Goal: Task Accomplishment & Management: Use online tool/utility

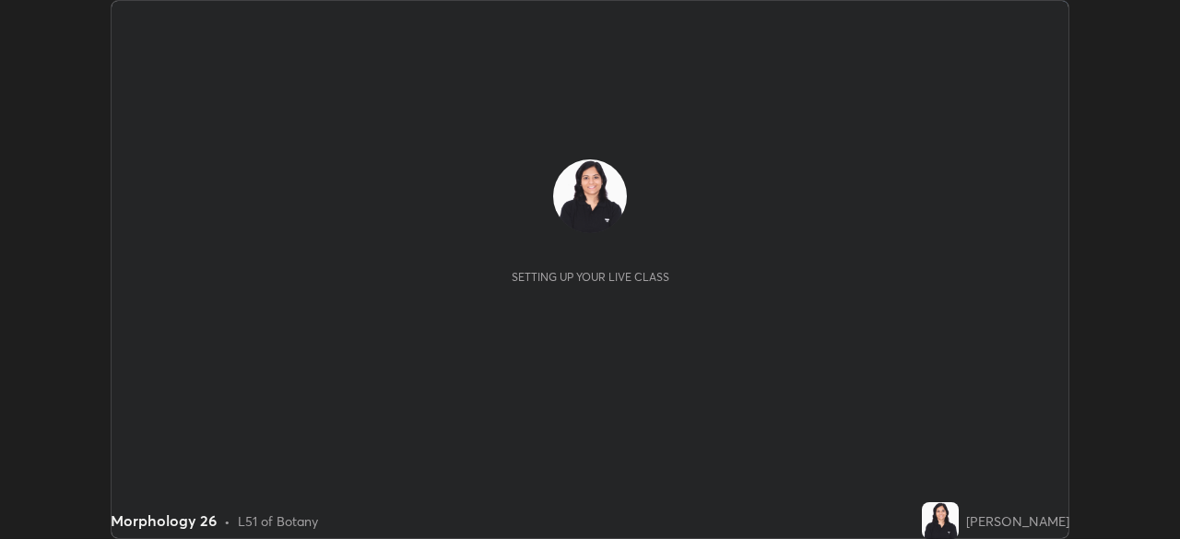
scroll to position [539, 1180]
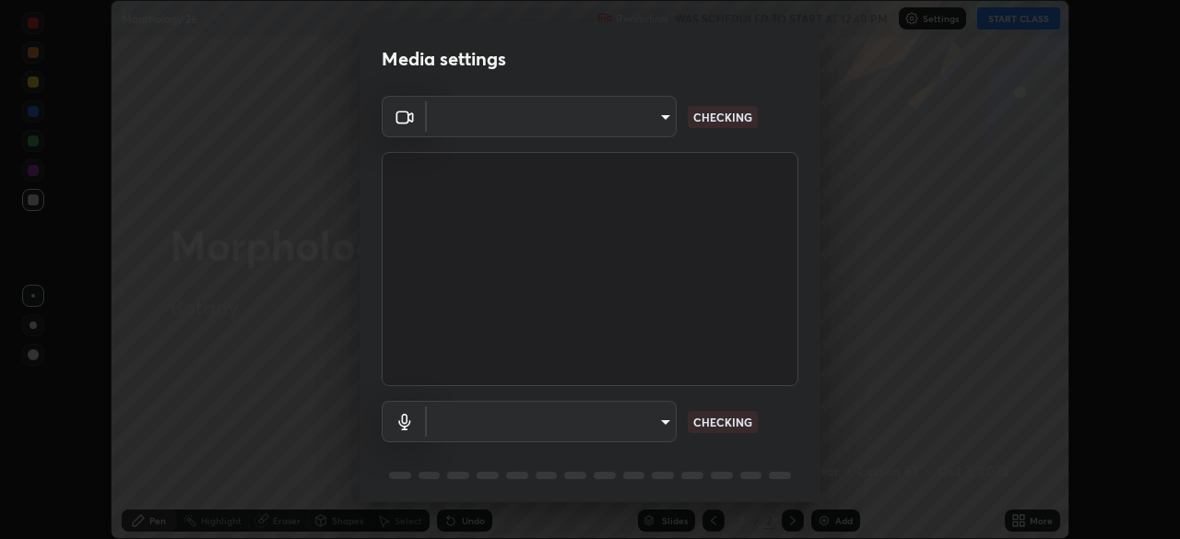
type input "cf4cade584ede8fb560bca5df173c6e0c2fab346f0fe5c0e134d57ffae5dbcad"
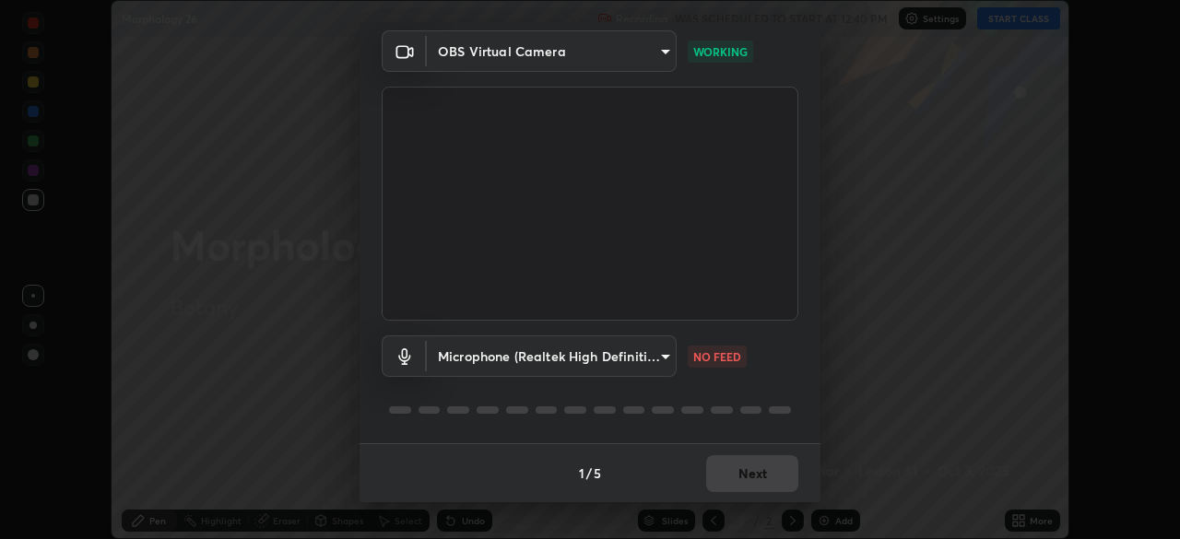
click at [664, 351] on body "Erase all Morphology 26 Recording WAS SCHEDULED TO START AT 12:40 PM Settings S…" at bounding box center [590, 269] width 1180 height 539
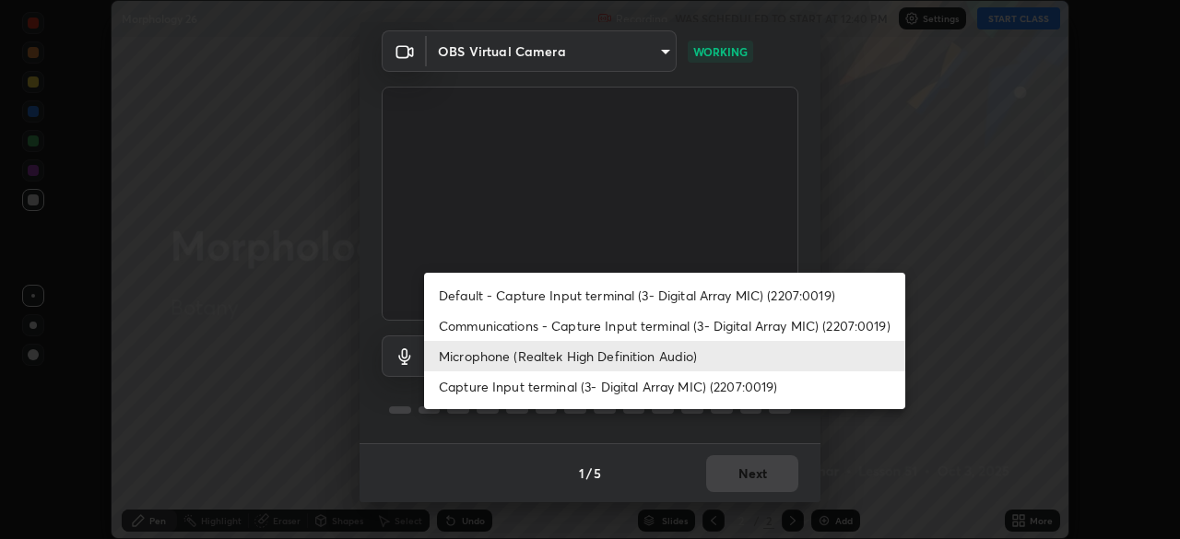
click at [678, 296] on li "Default - Capture Input terminal (3- Digital Array MIC) (2207:0019)" at bounding box center [664, 295] width 481 height 30
type input "default"
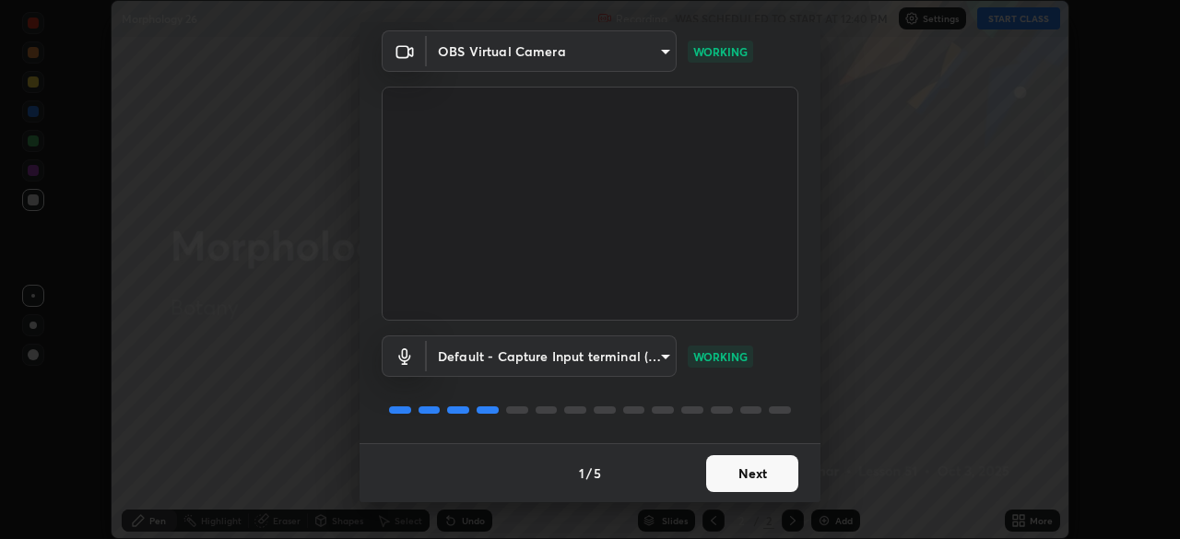
click at [767, 466] on button "Next" at bounding box center [752, 473] width 92 height 37
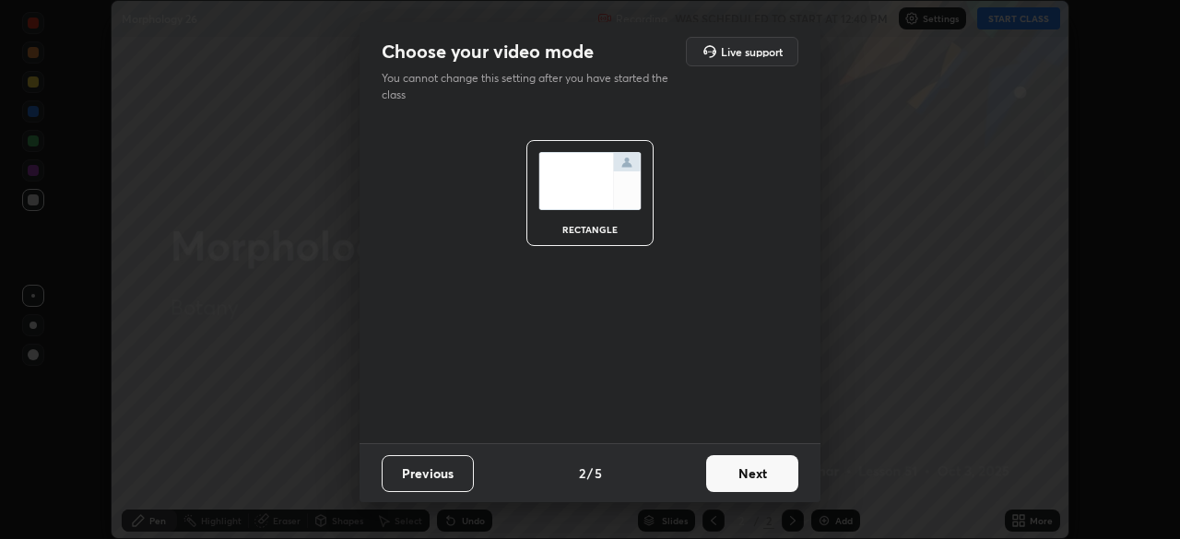
scroll to position [0, 0]
click at [764, 469] on button "Next" at bounding box center [752, 473] width 92 height 37
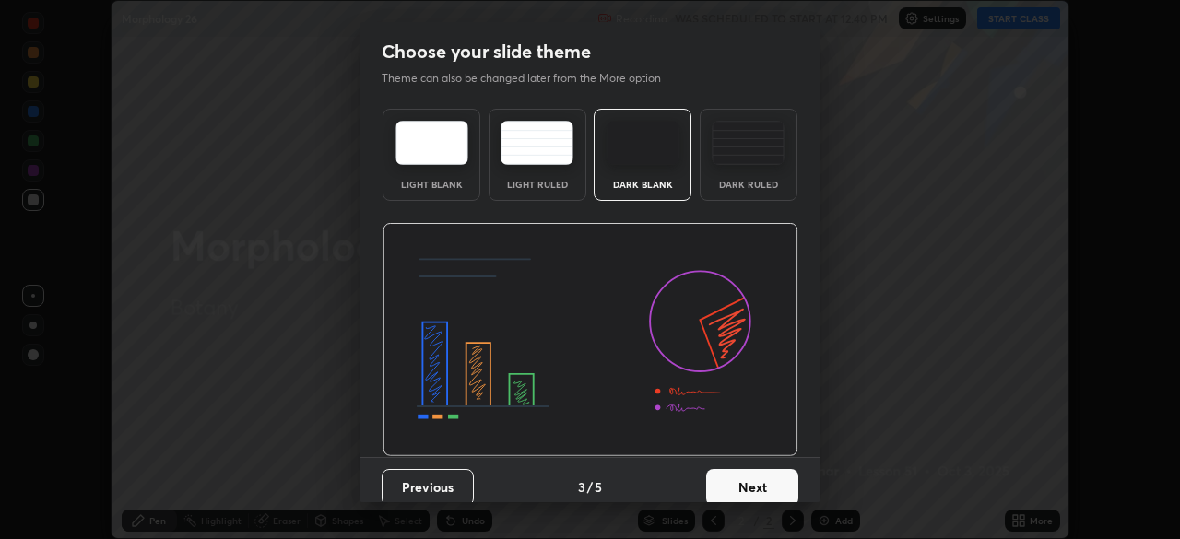
click at [774, 470] on button "Next" at bounding box center [752, 487] width 92 height 37
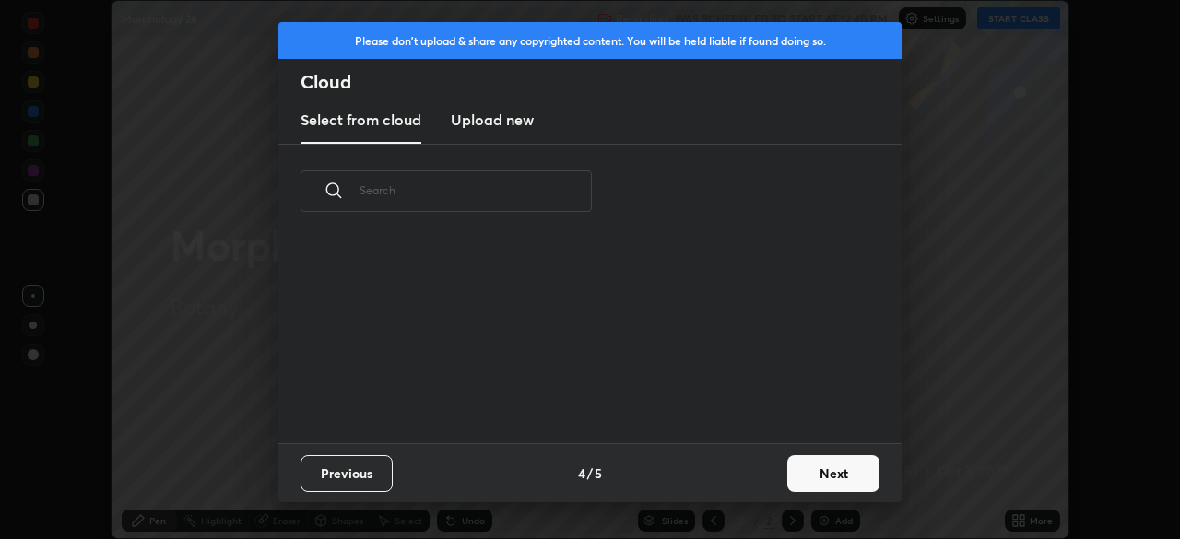
click at [817, 473] on button "Next" at bounding box center [833, 473] width 92 height 37
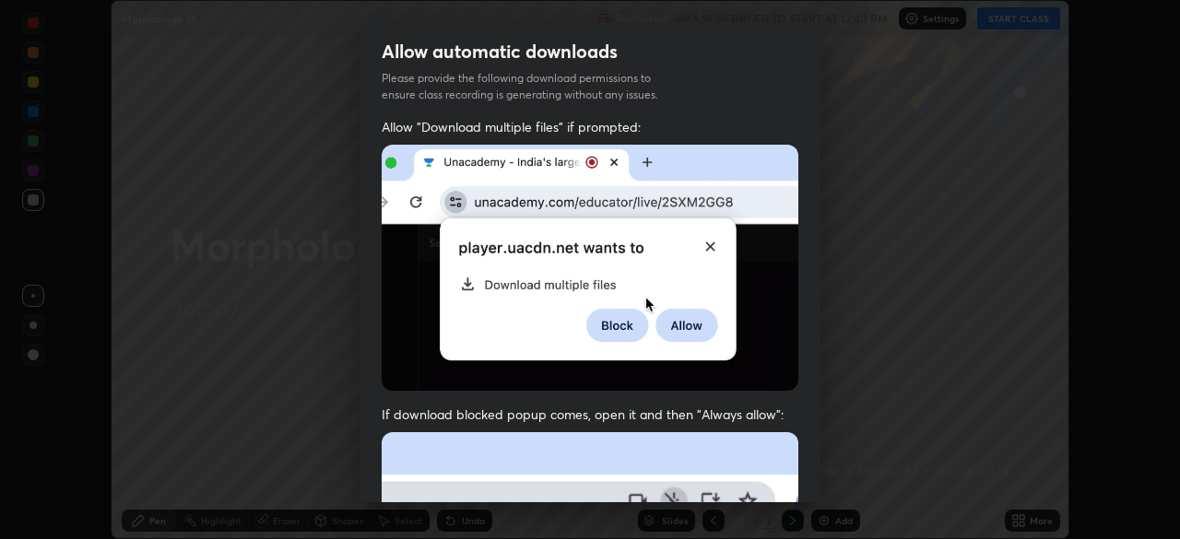
click at [822, 466] on div "Allow automatic downloads Please provide the following download permissions to …" at bounding box center [590, 269] width 1180 height 539
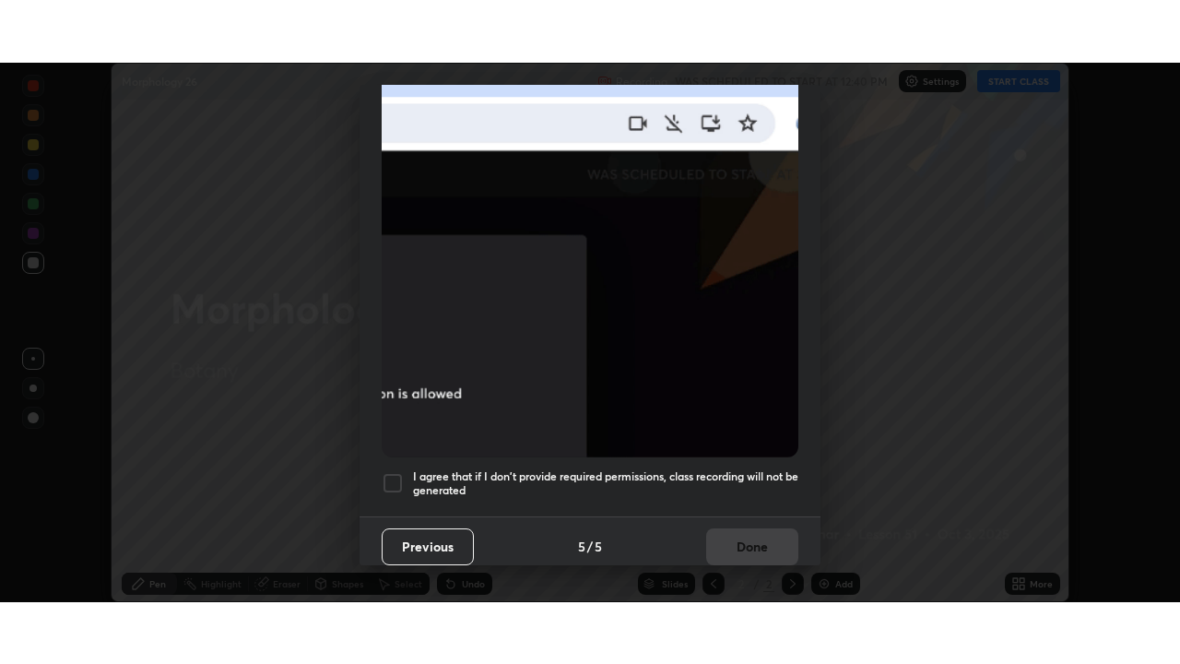
scroll to position [441, 0]
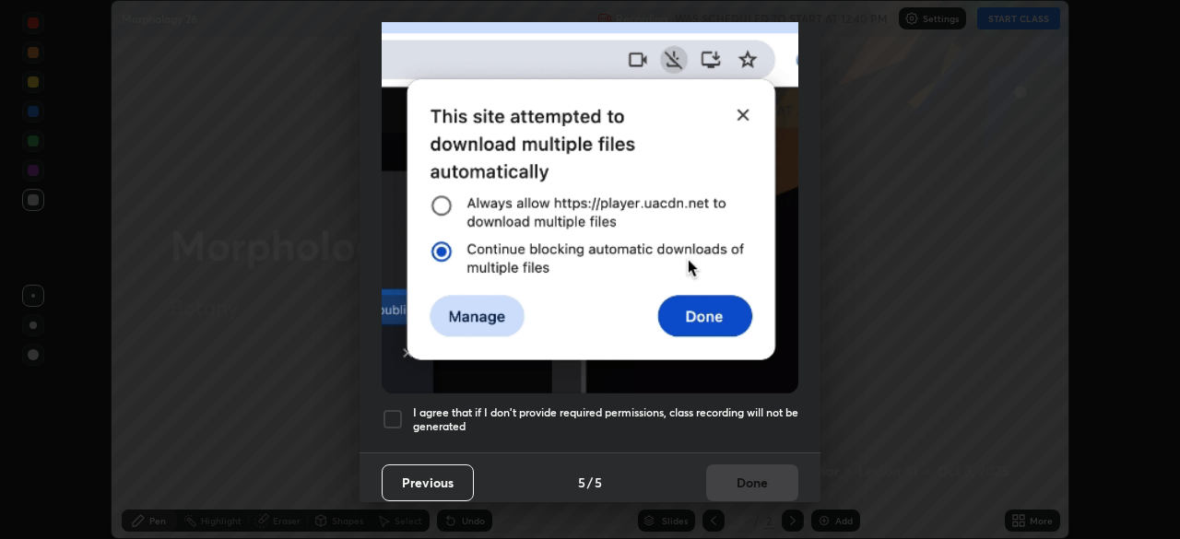
click at [752, 406] on h5 "I agree that if I don't provide required permissions, class recording will not …" at bounding box center [605, 420] width 385 height 29
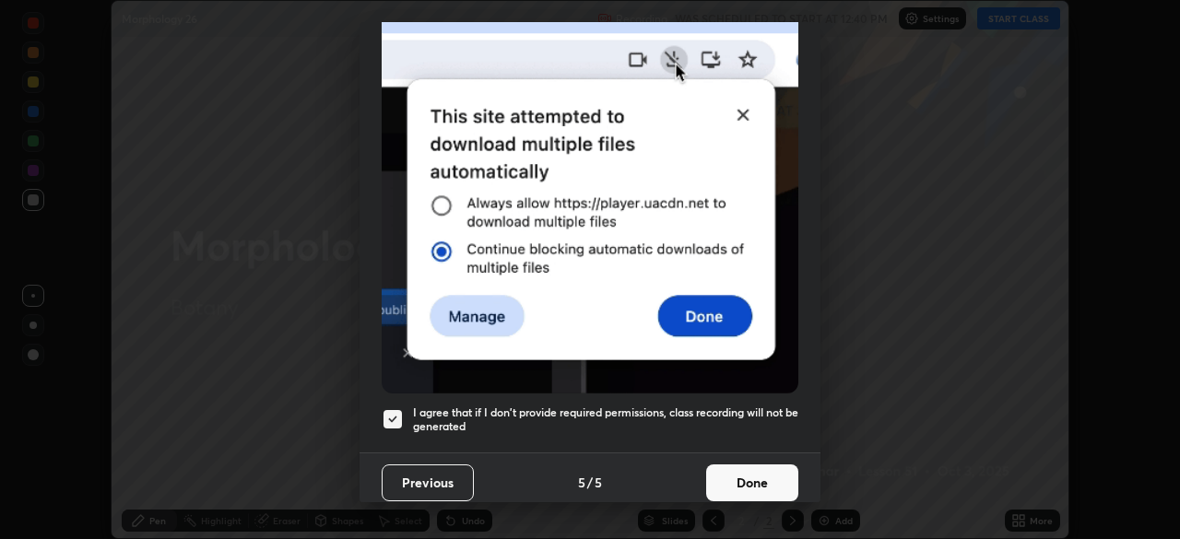
click at [758, 472] on button "Done" at bounding box center [752, 483] width 92 height 37
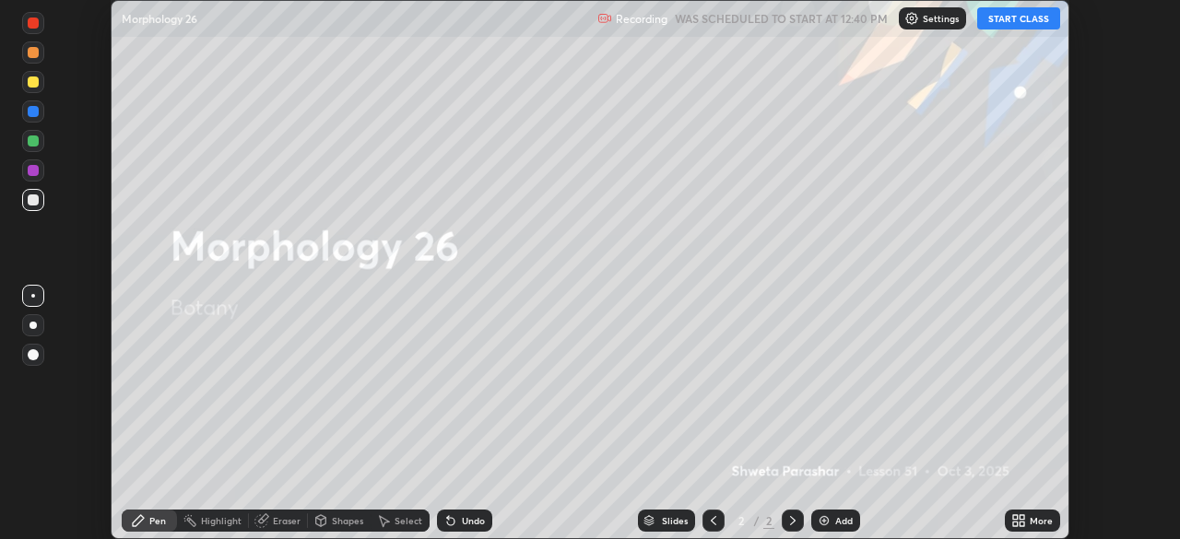
click at [996, 18] on button "START CLASS" at bounding box center [1018, 18] width 83 height 22
click at [1032, 523] on div "More" at bounding box center [1041, 520] width 23 height 9
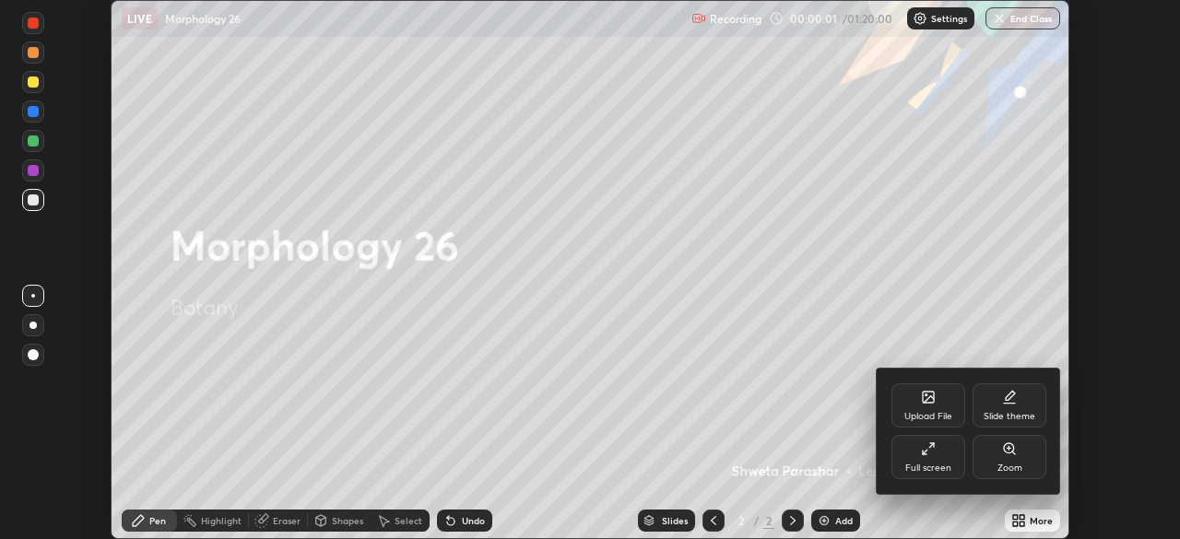
click at [942, 460] on div "Full screen" at bounding box center [928, 457] width 74 height 44
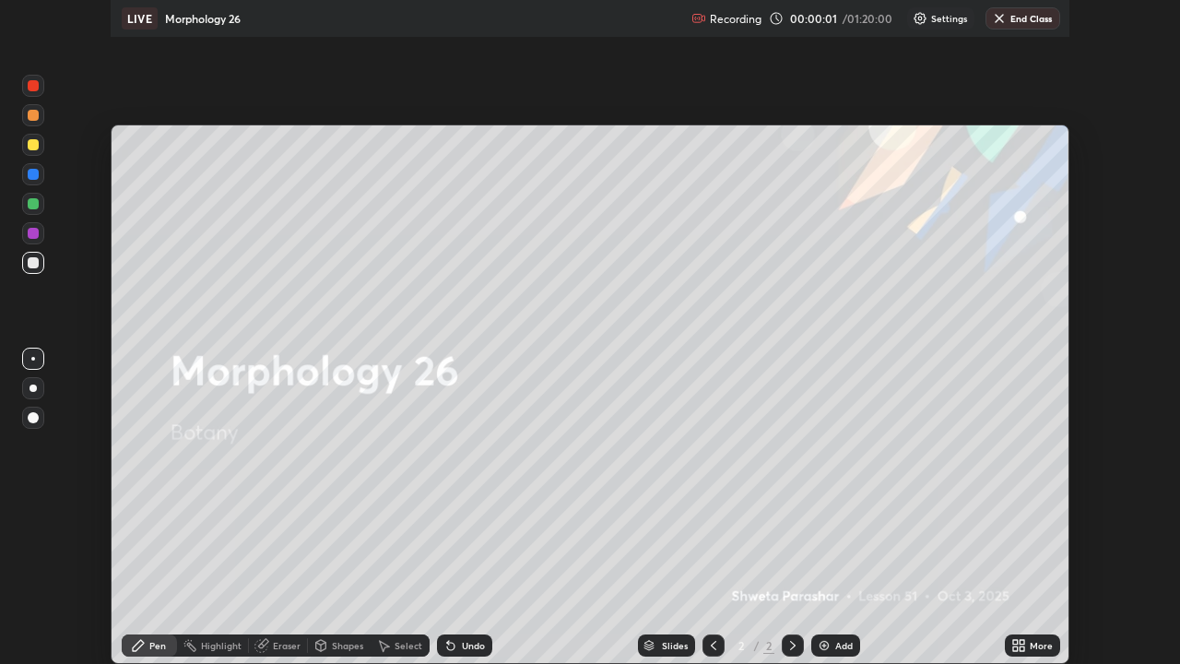
scroll to position [664, 1180]
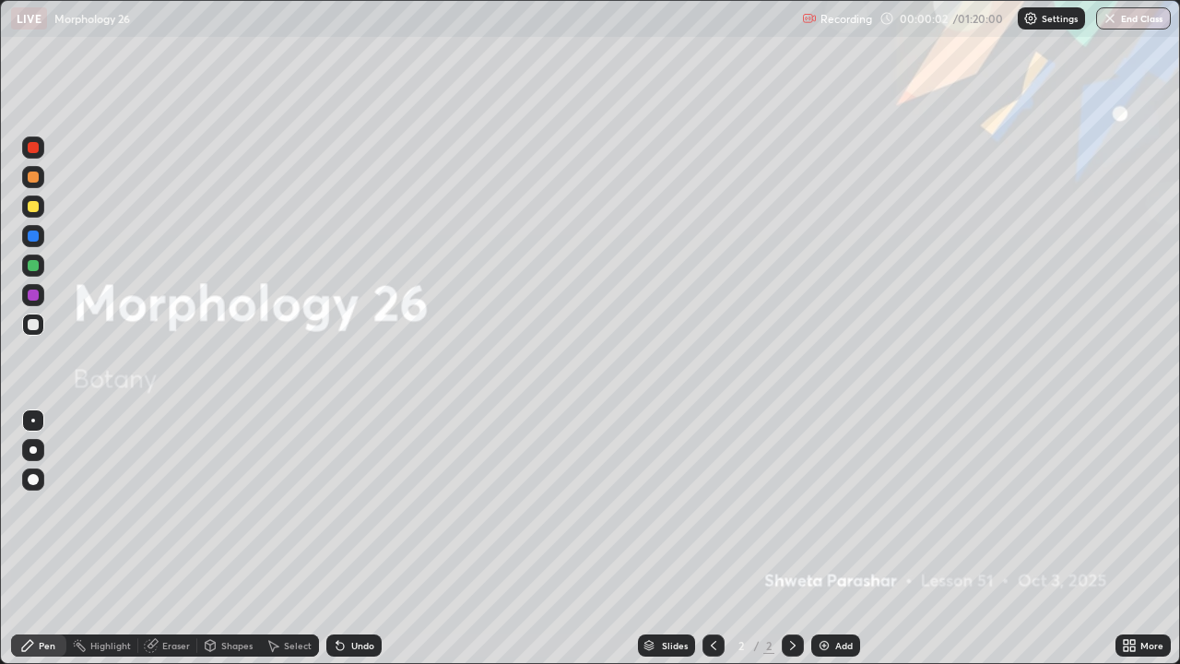
click at [840, 538] on div "Add" at bounding box center [844, 645] width 18 height 9
